Goal: Task Accomplishment & Management: Complete application form

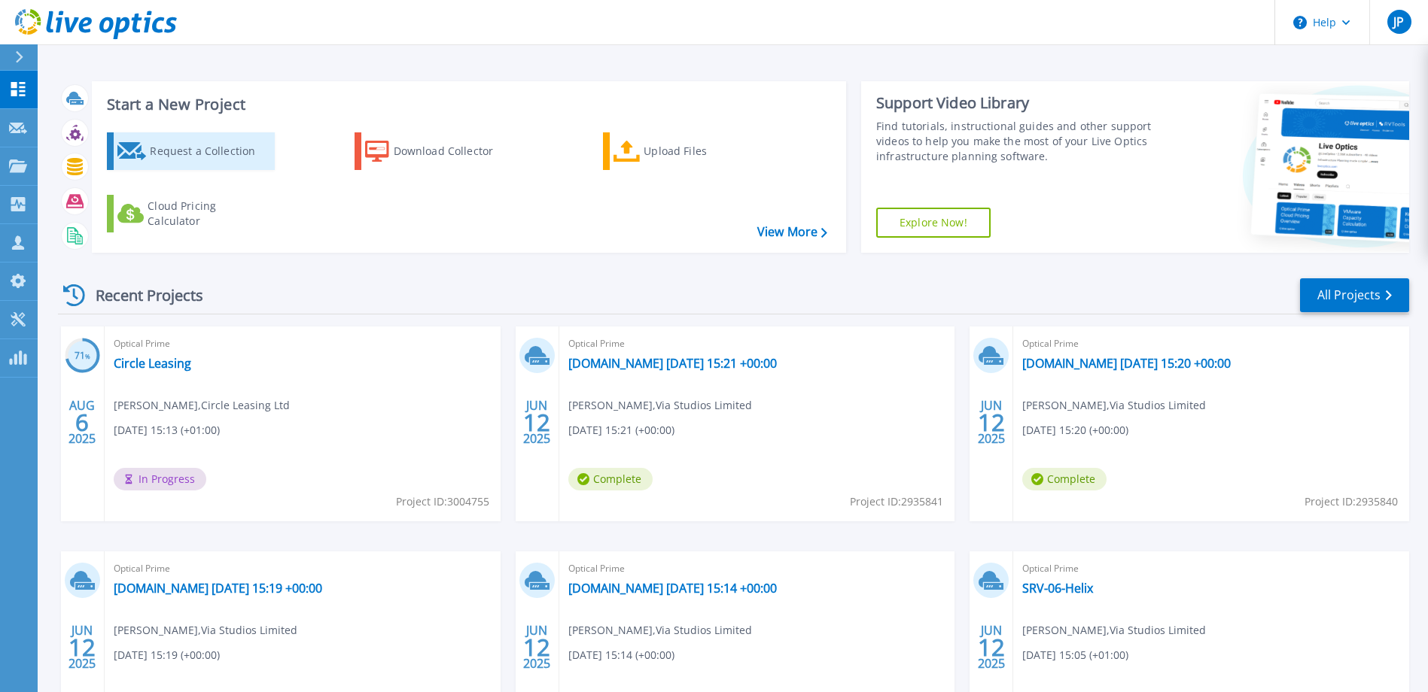
click at [205, 152] on div "Request a Collection" at bounding box center [210, 151] width 120 height 30
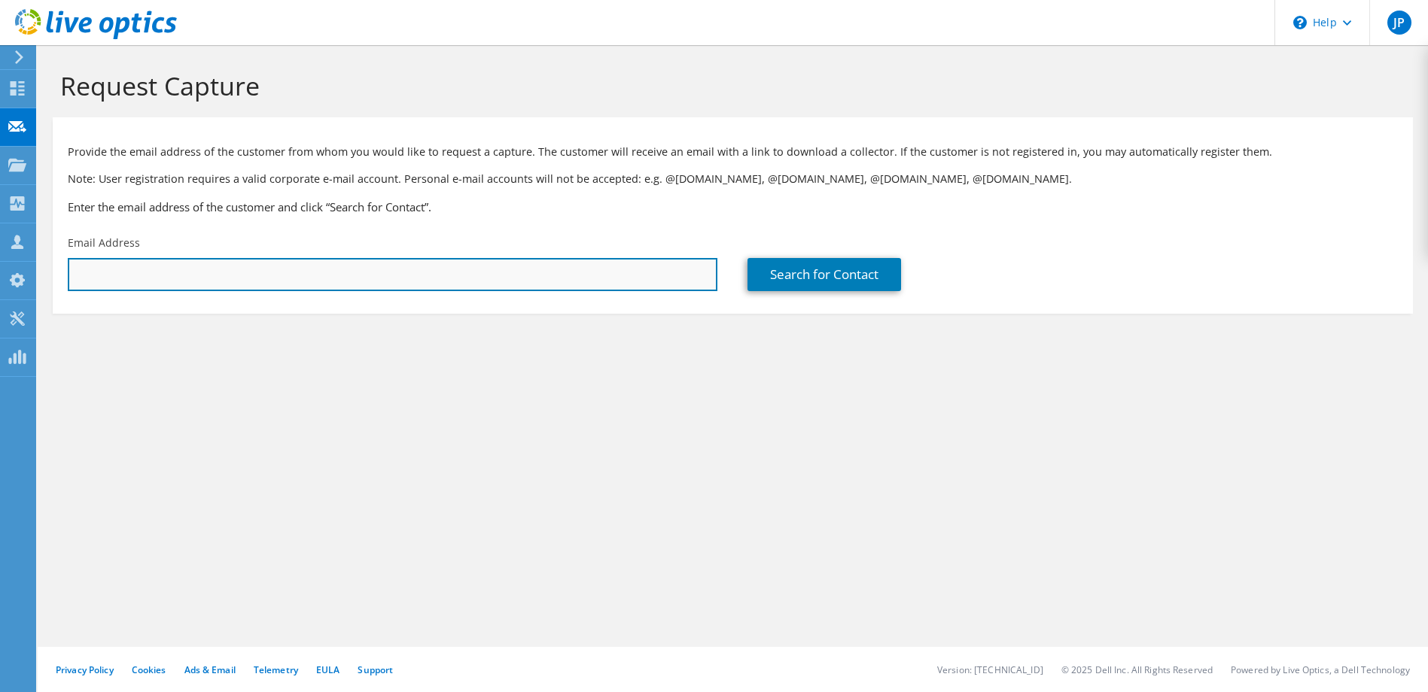
click at [189, 264] on input "text" at bounding box center [393, 274] width 650 height 33
paste input "michael.lawson@hightownha.org.uk"
type input "michael.lawson@hightownha.org.uk"
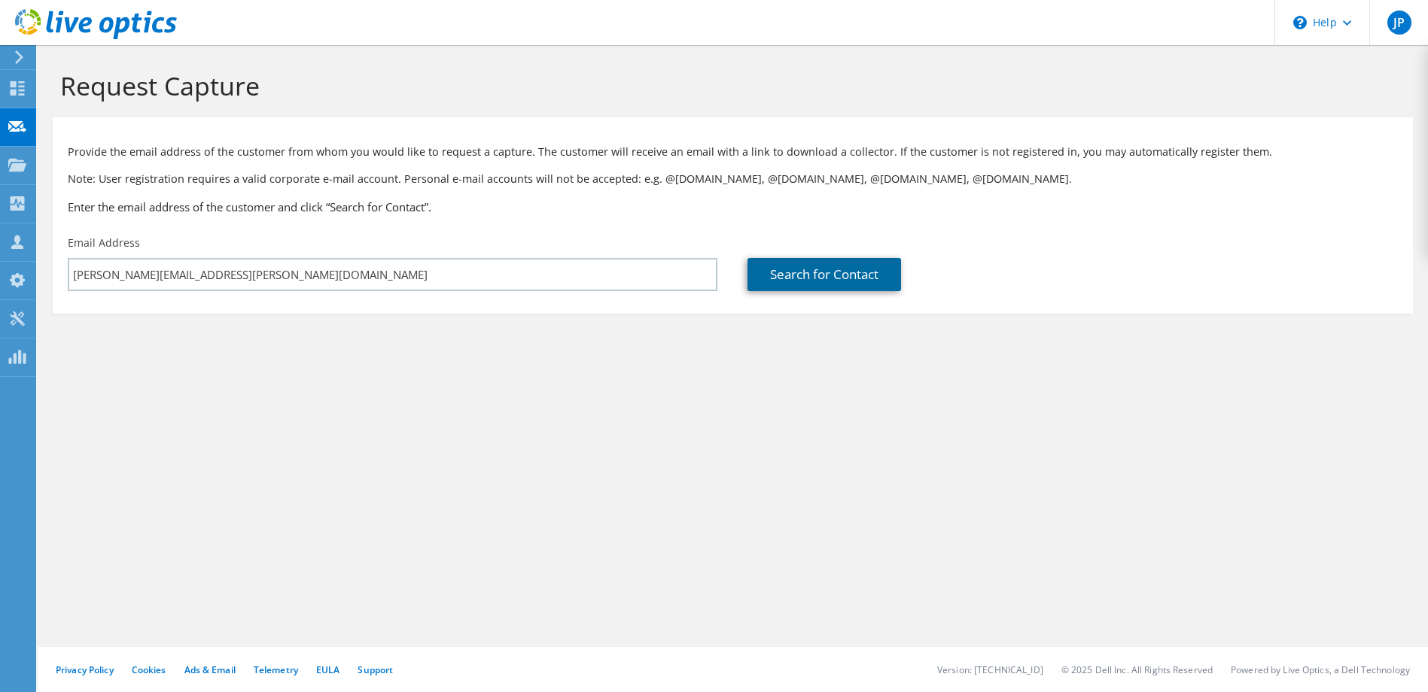
click at [802, 274] on link "Search for Contact" at bounding box center [824, 274] width 154 height 33
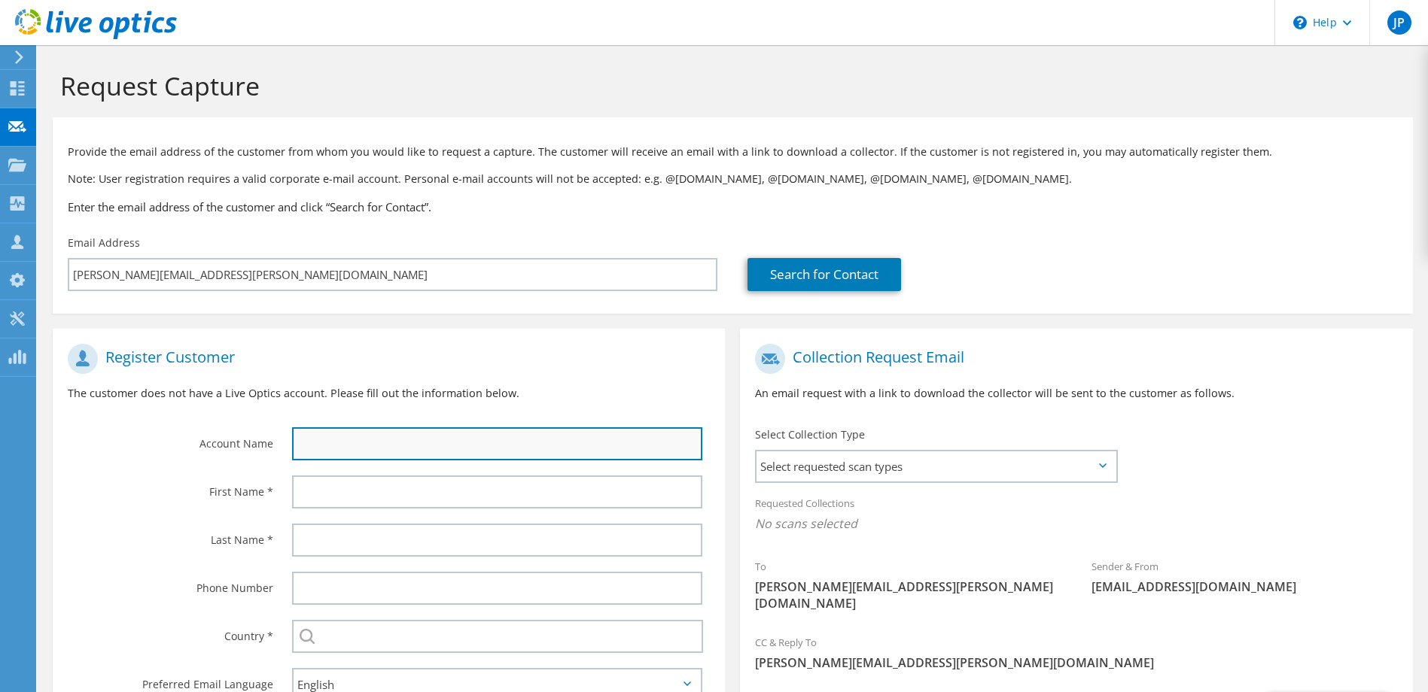
click at [473, 445] on input "text" at bounding box center [497, 444] width 411 height 33
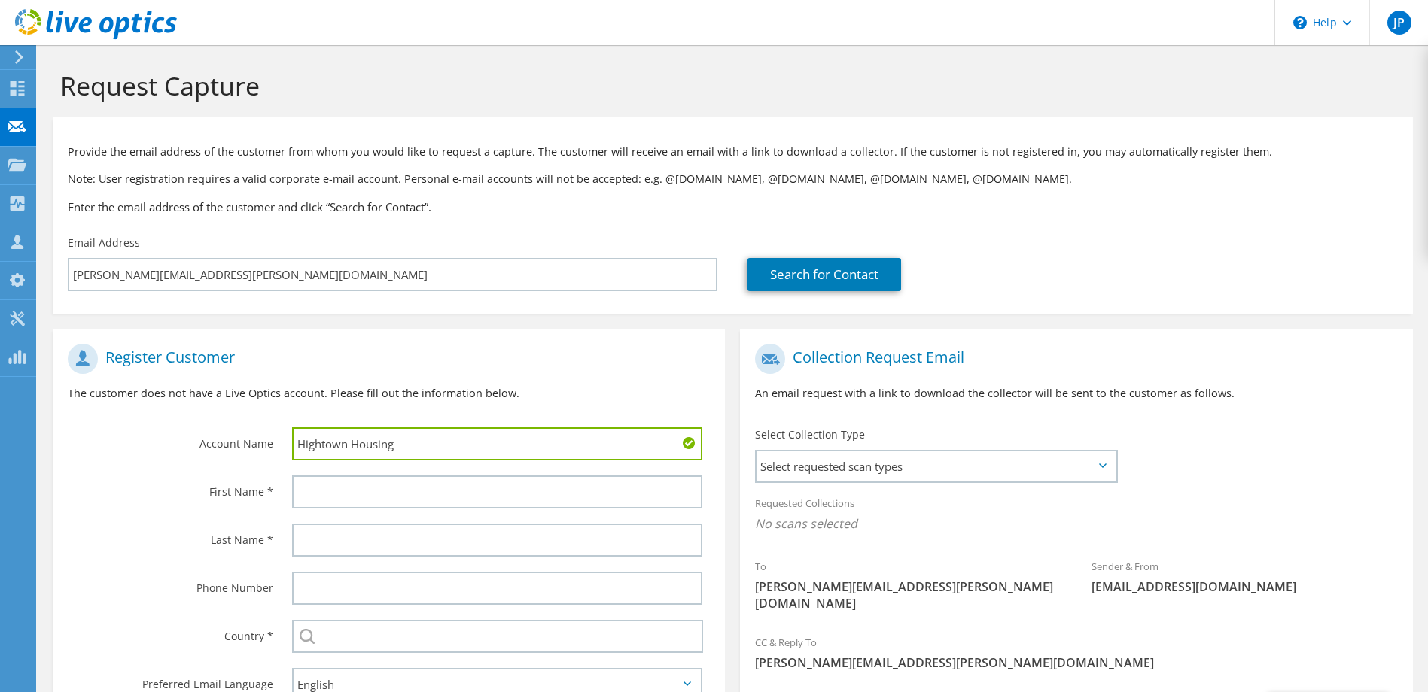
type input "Hightown Housing"
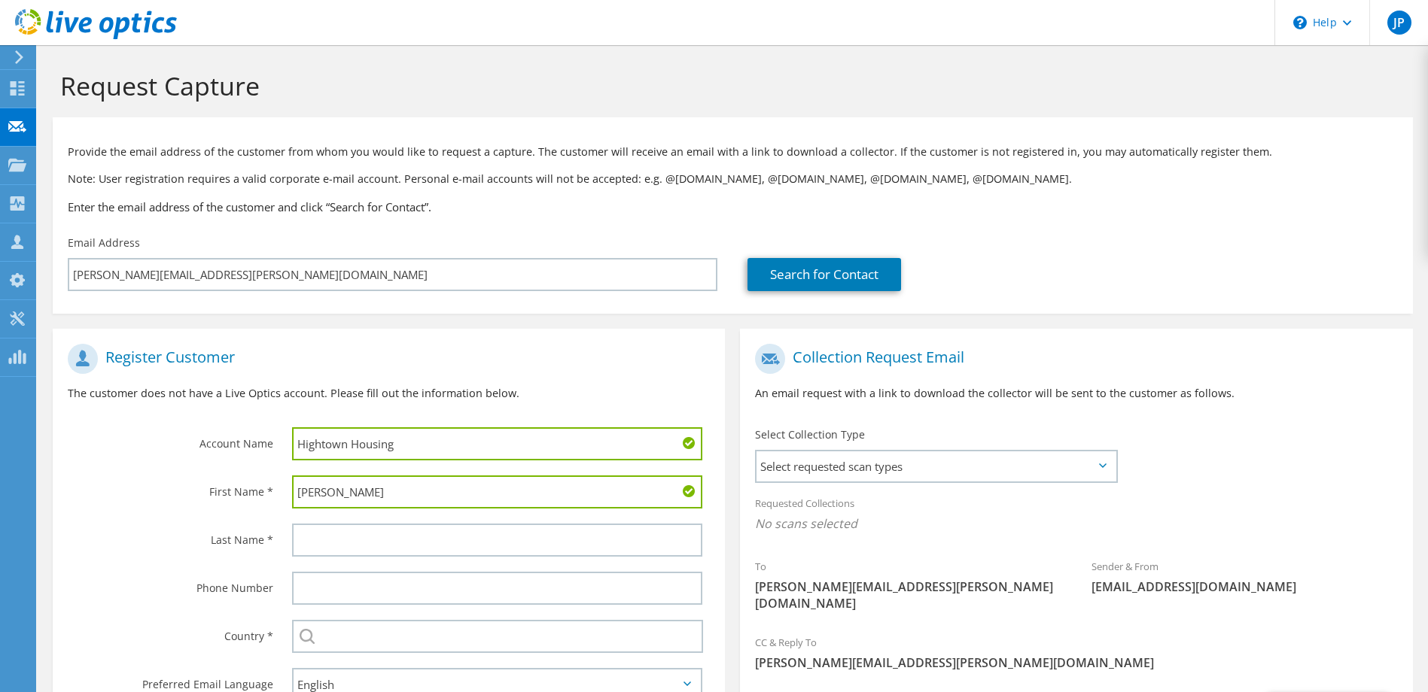
type input "Michael"
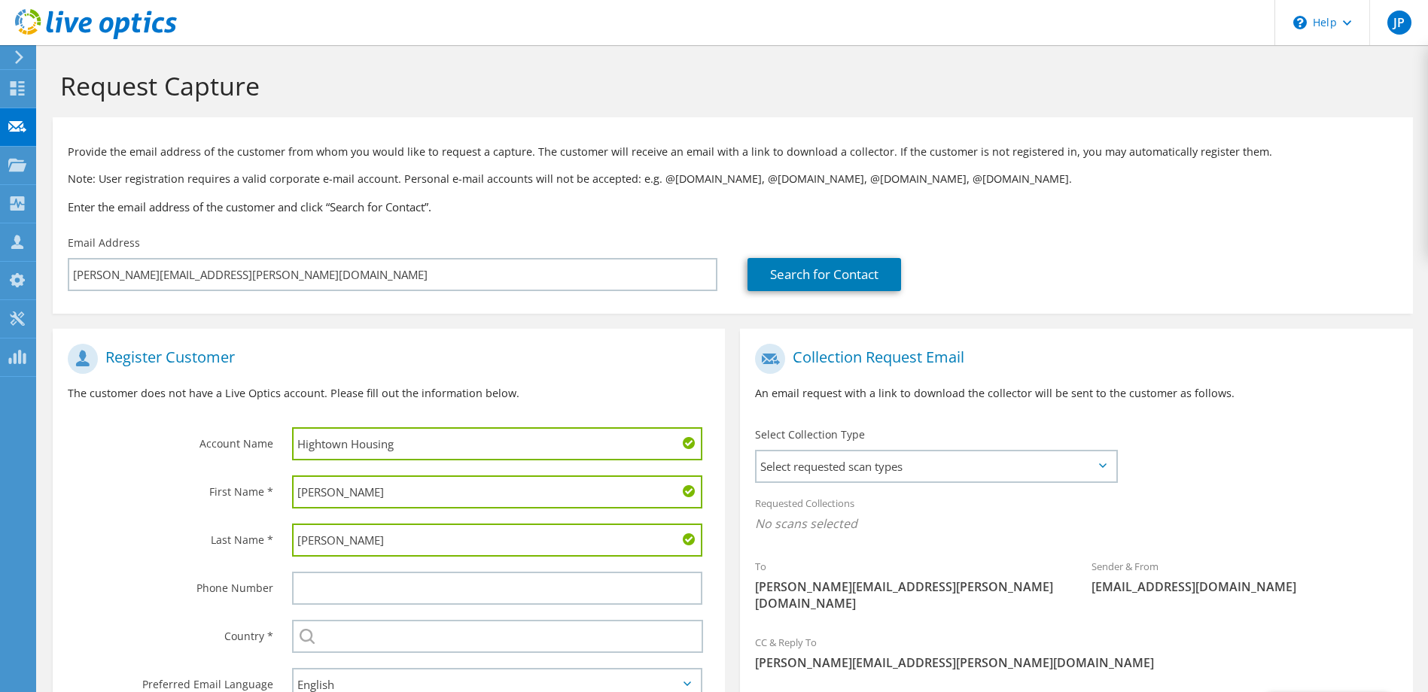
type input "Lawson"
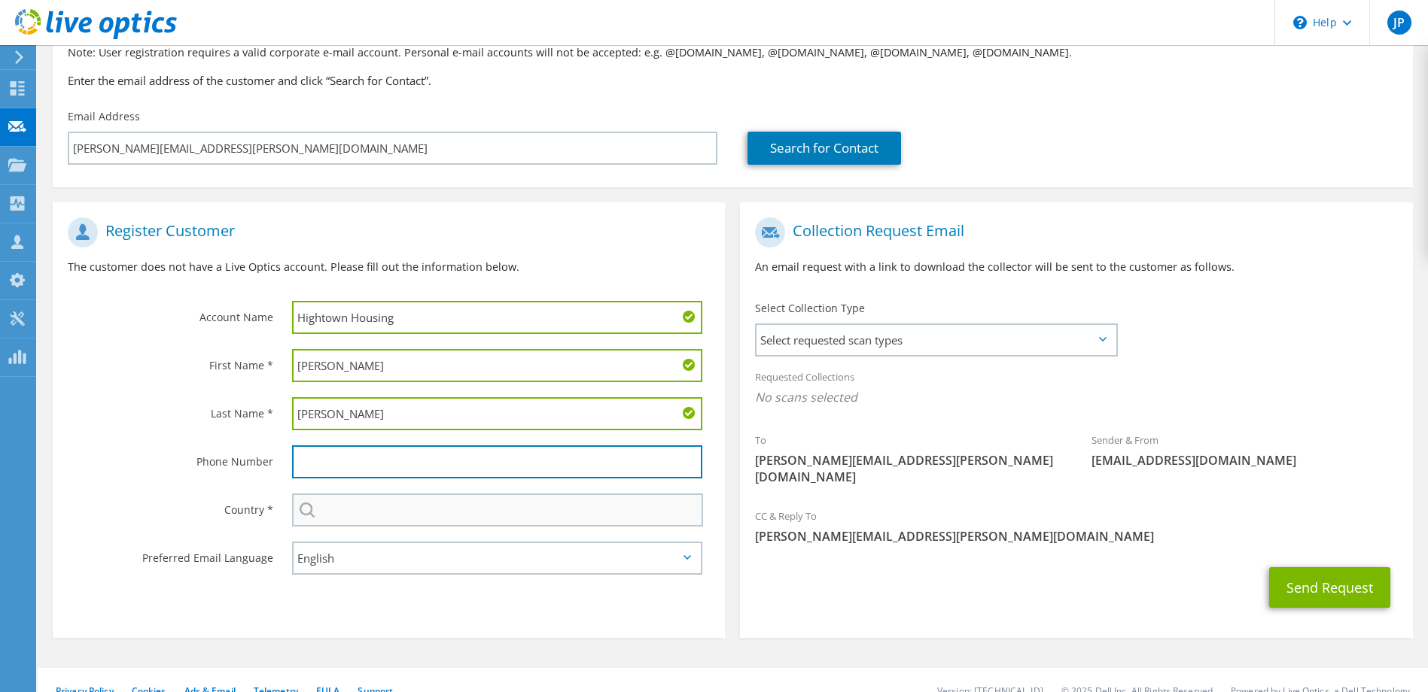
scroll to position [131, 0]
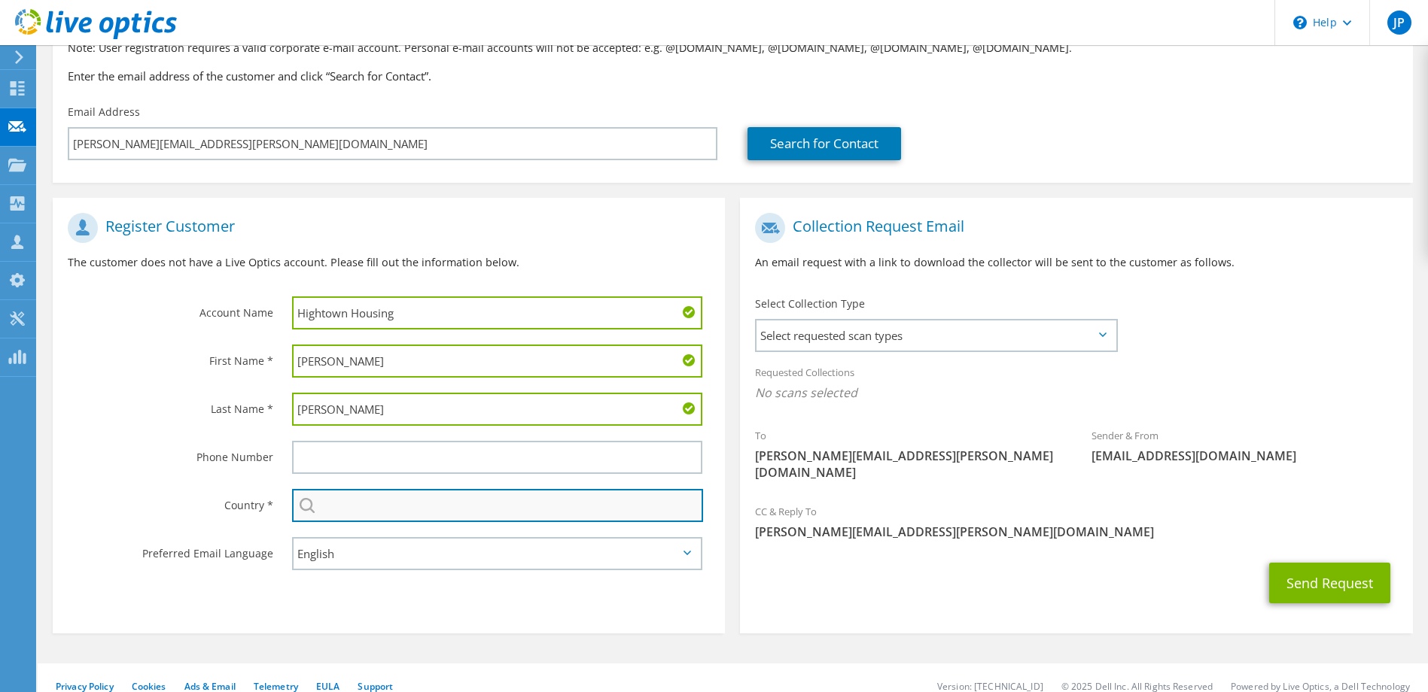
click at [376, 514] on input "text" at bounding box center [498, 505] width 412 height 33
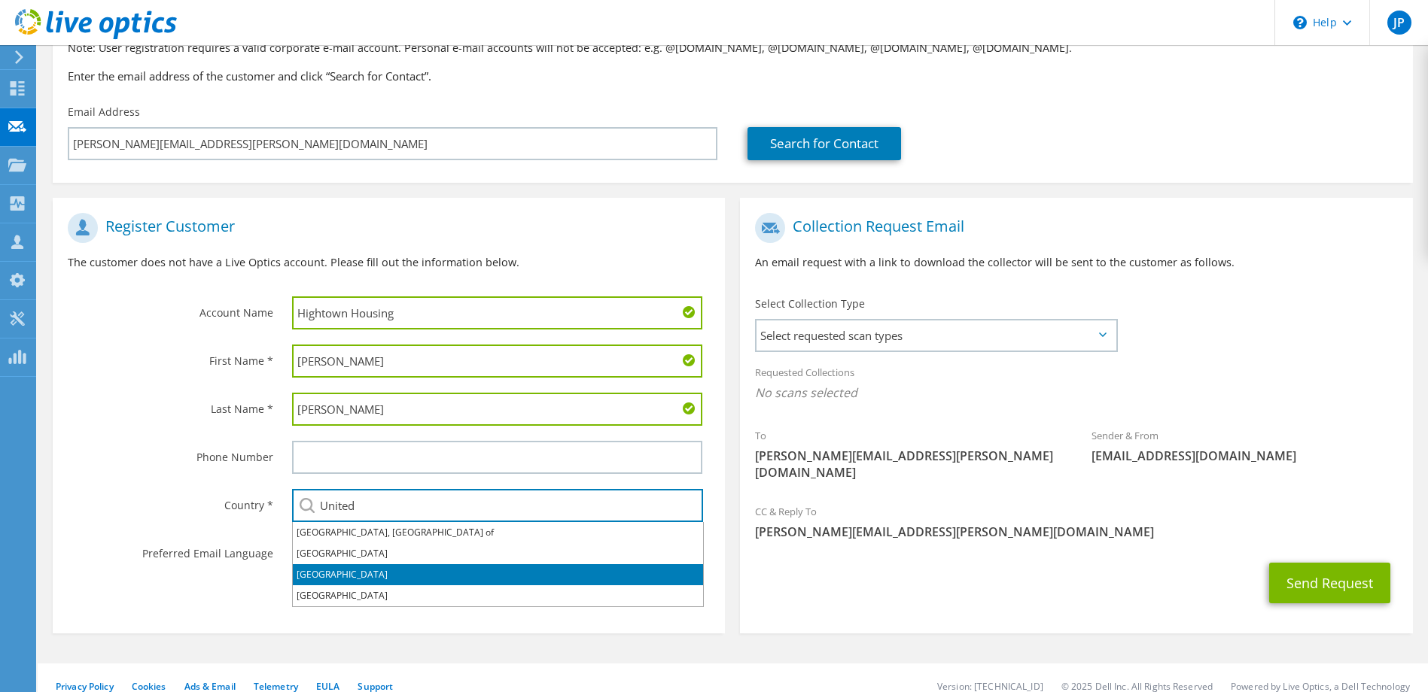
click at [343, 574] on li "[GEOGRAPHIC_DATA]" at bounding box center [498, 575] width 410 height 21
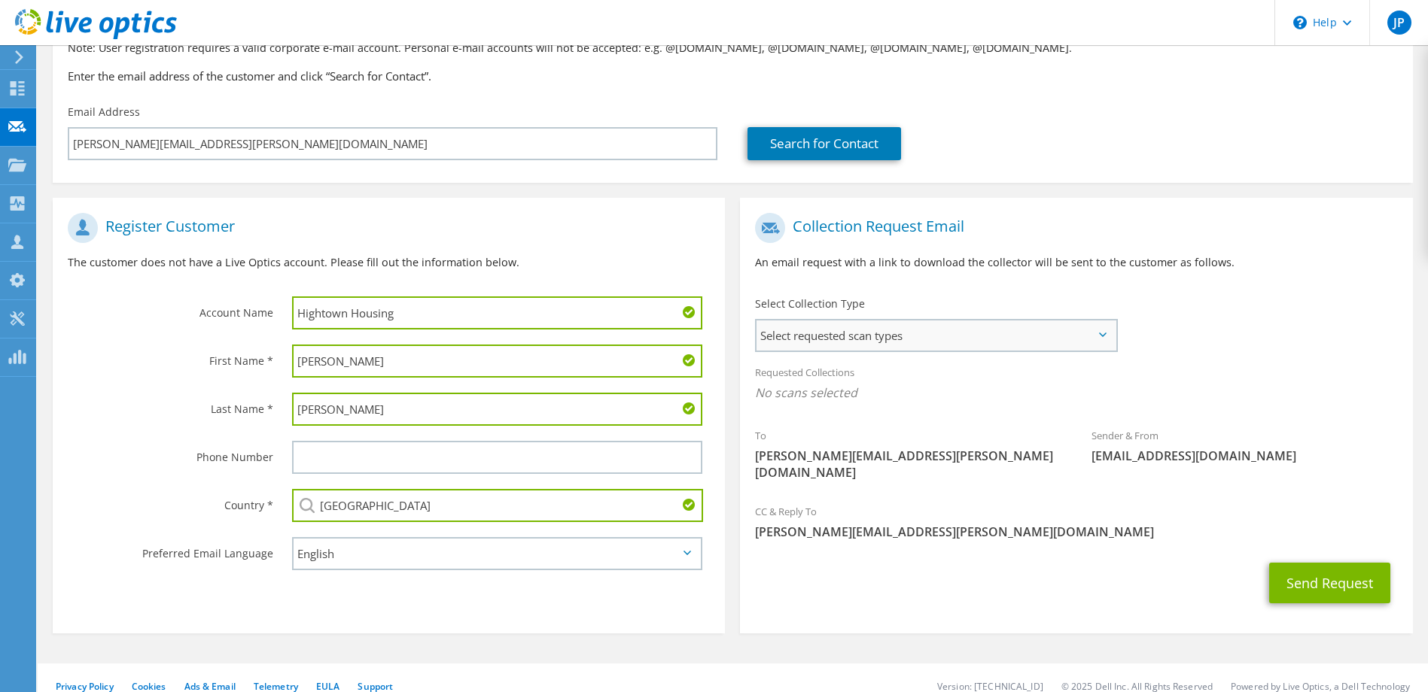
type input "[GEOGRAPHIC_DATA]"
click at [858, 336] on span "Select requested scan types" at bounding box center [935, 336] width 358 height 30
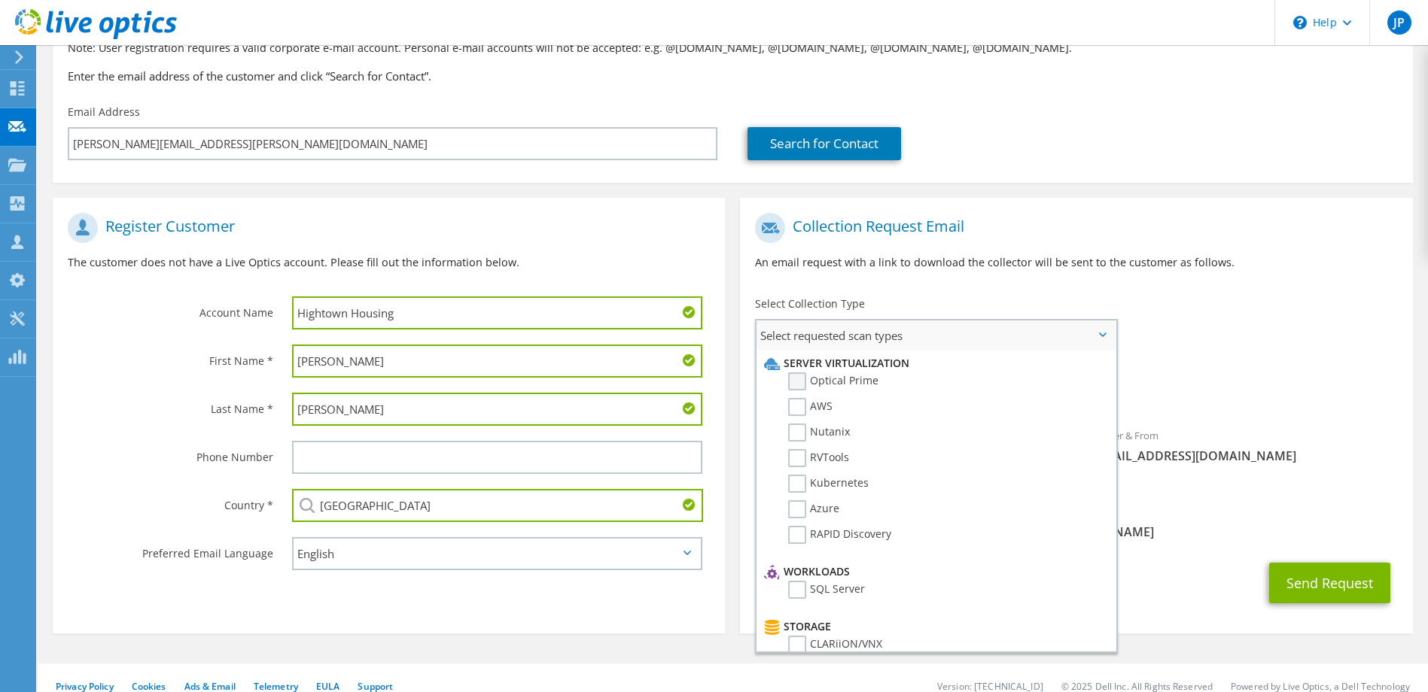
click at [849, 385] on label "Optical Prime" at bounding box center [833, 382] width 90 height 18
click at [0, 0] on input "Optical Prime" at bounding box center [0, 0] width 0 height 0
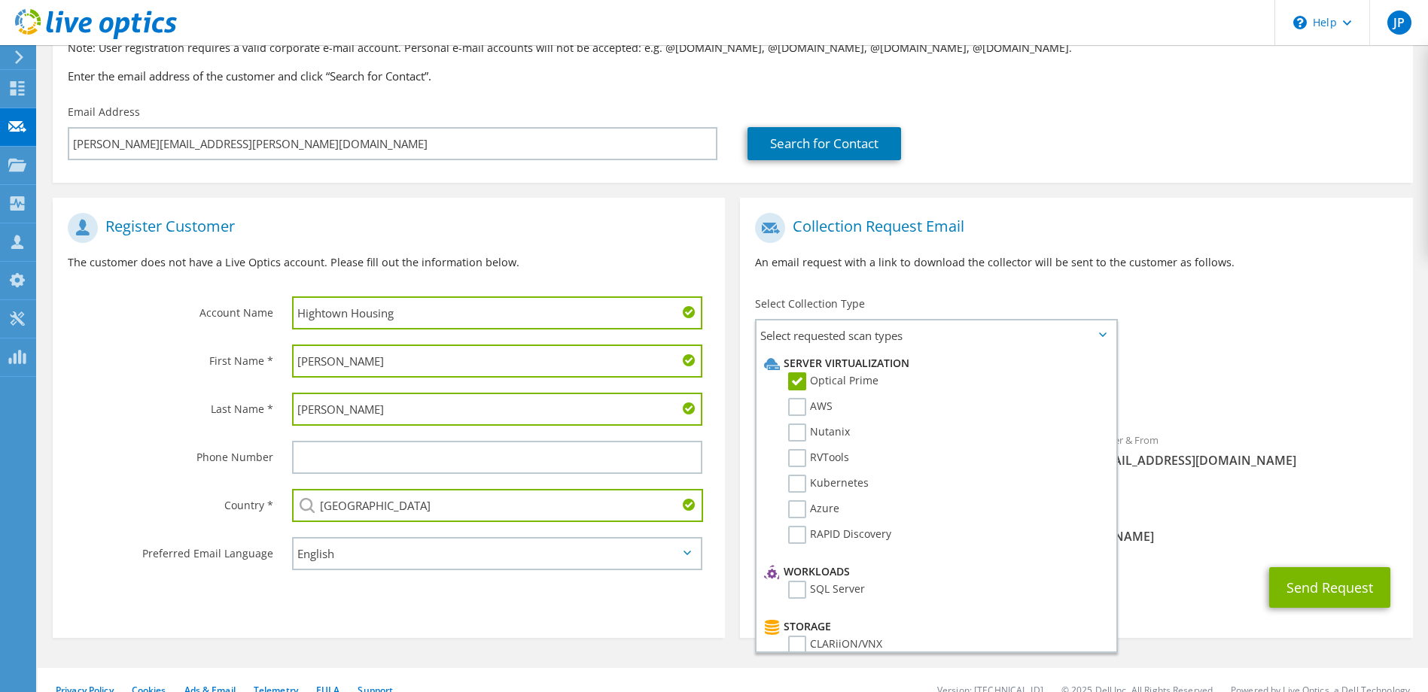
click at [1142, 501] on div "CC & Reply To jamie.pennington@bcn.co.uk" at bounding box center [1076, 527] width 672 height 52
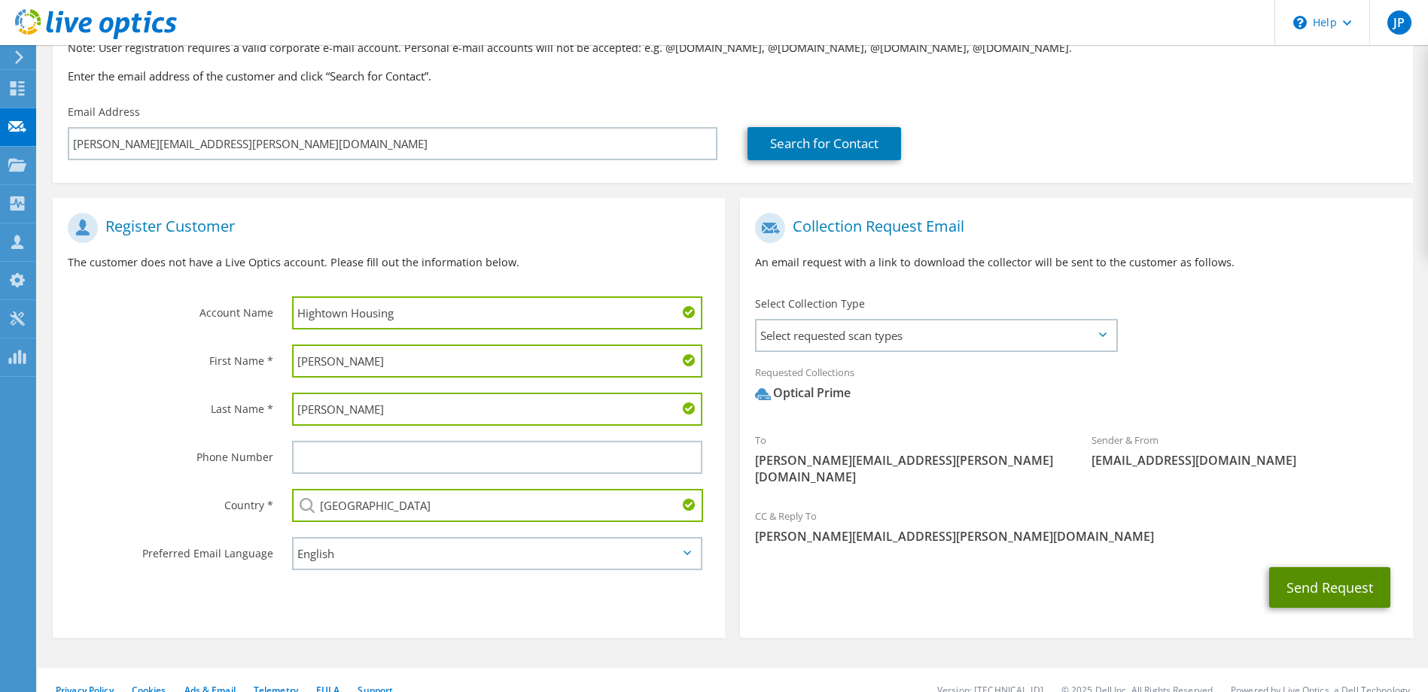
click at [1322, 570] on button "Send Request" at bounding box center [1329, 588] width 121 height 41
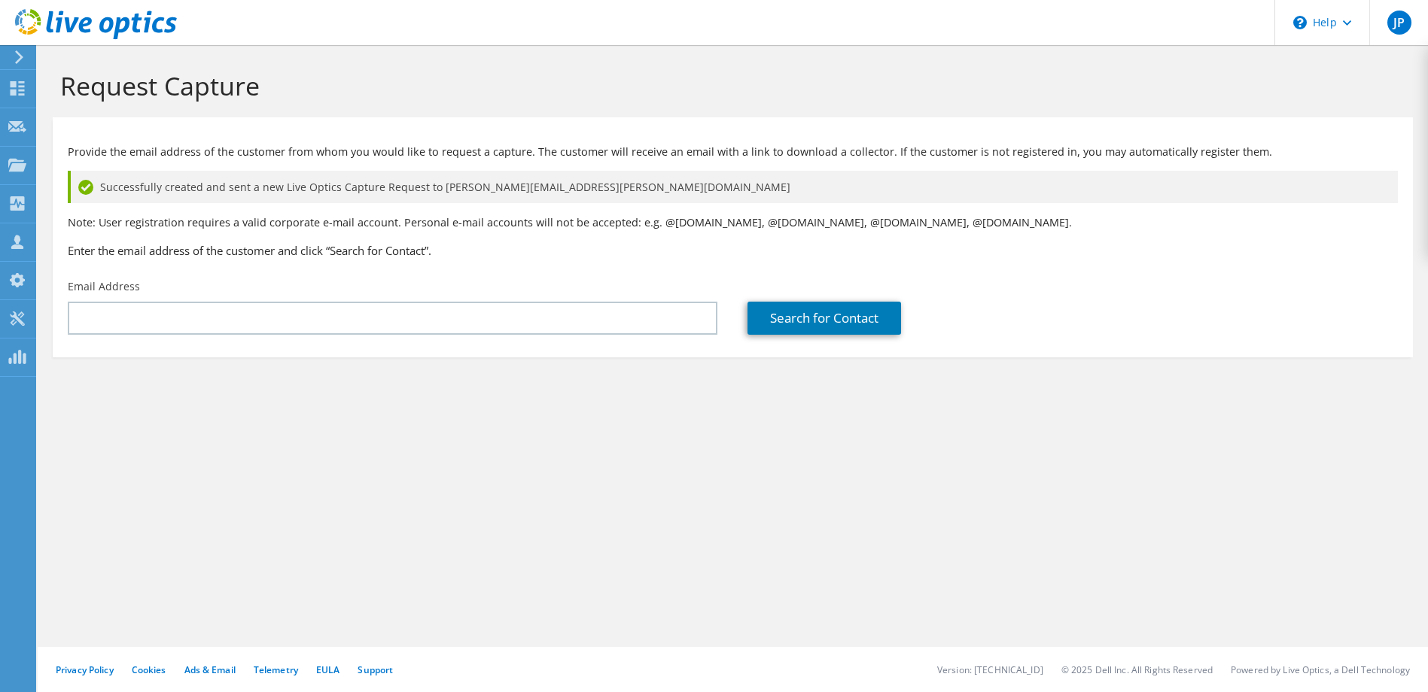
click at [793, 264] on div "Provide the email address of the customer from whom you would like to request a…" at bounding box center [733, 198] width 1360 height 147
